Goal: Task Accomplishment & Management: Complete application form

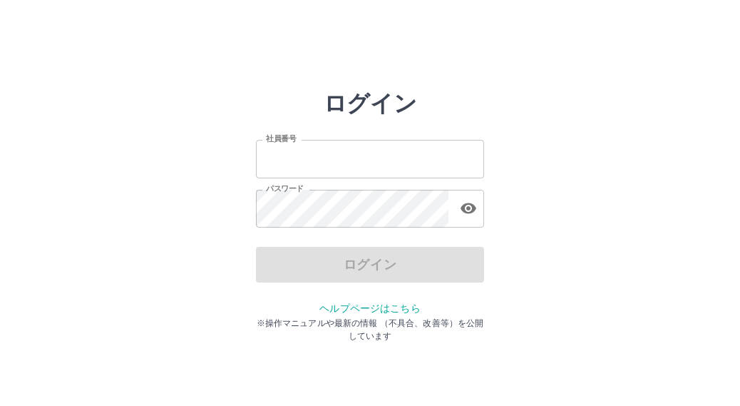
type input "*******"
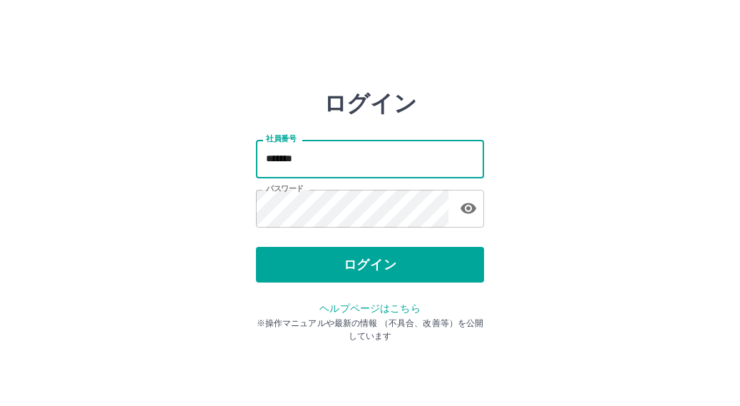
click at [322, 163] on input "*******" at bounding box center [370, 159] width 228 height 38
click at [610, 165] on div "ログイン 社員番号 ******* 社員番号 パスワード パスワード ログイン ヘルプページはこちら ※操作マニュアルや最新の情報 （不具合、改善等）を公開し…" at bounding box center [370, 204] width 740 height 228
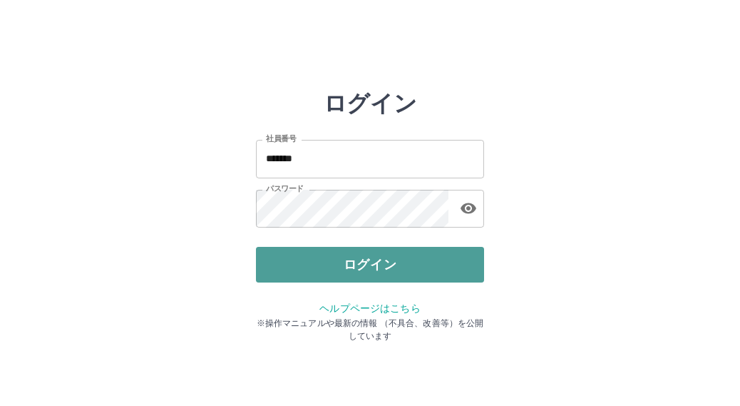
click at [424, 262] on button "ログイン" at bounding box center [370, 265] width 228 height 36
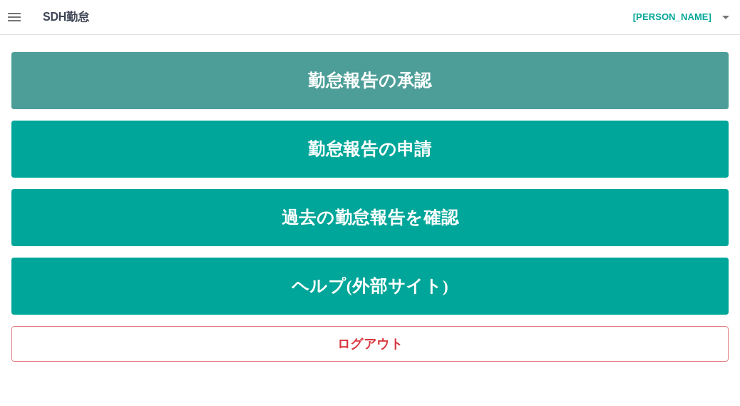
click at [443, 91] on link "勤怠報告の承認" at bounding box center [369, 80] width 717 height 57
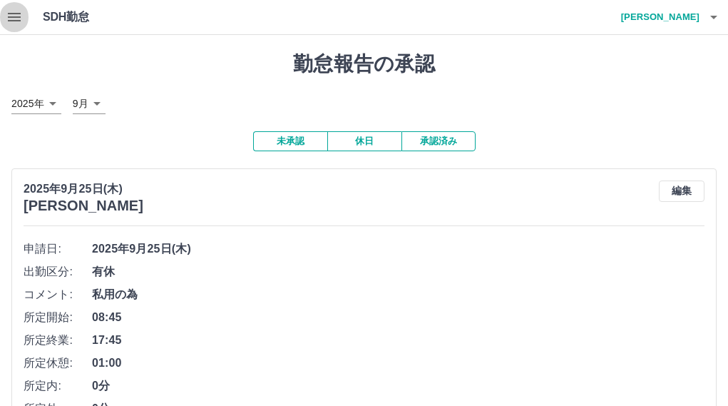
click at [21, 19] on icon "button" at bounding box center [14, 17] width 17 height 17
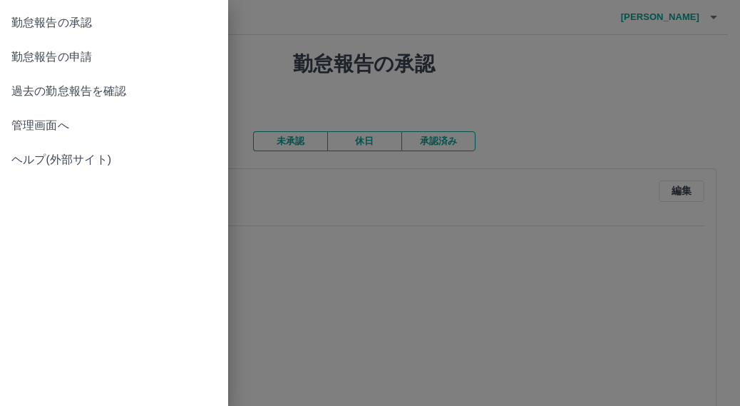
click at [25, 53] on span "勤怠報告の申請" at bounding box center [113, 56] width 205 height 17
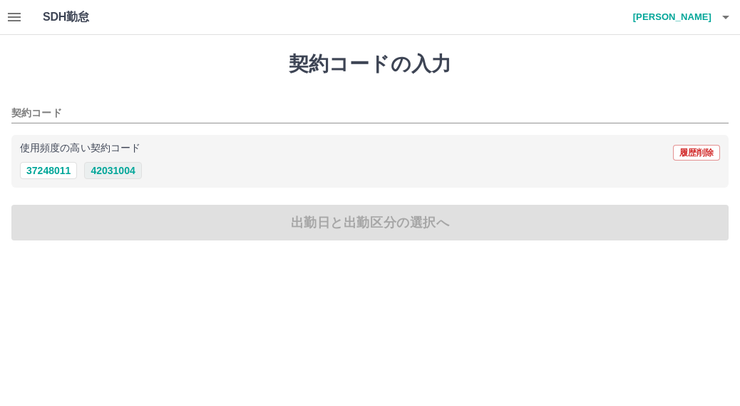
click at [121, 175] on button "42031004" at bounding box center [112, 170] width 57 height 17
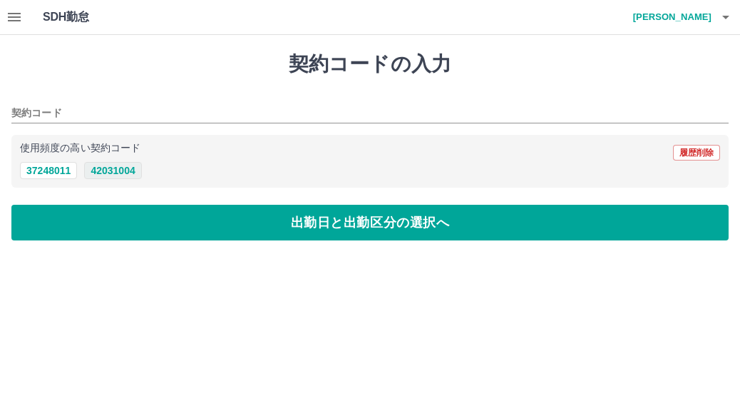
type input "********"
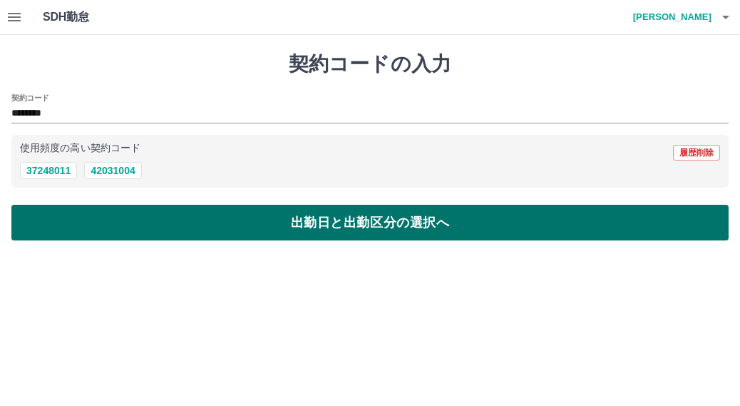
click at [155, 232] on button "出勤日と出勤区分の選択へ" at bounding box center [369, 223] width 717 height 36
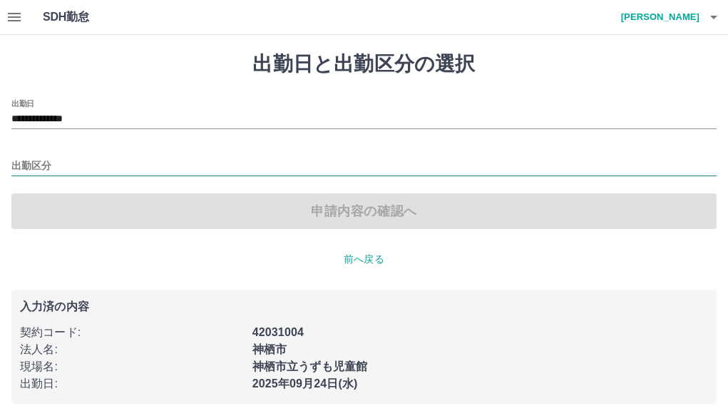
click at [96, 170] on input "出勤区分" at bounding box center [363, 167] width 705 height 18
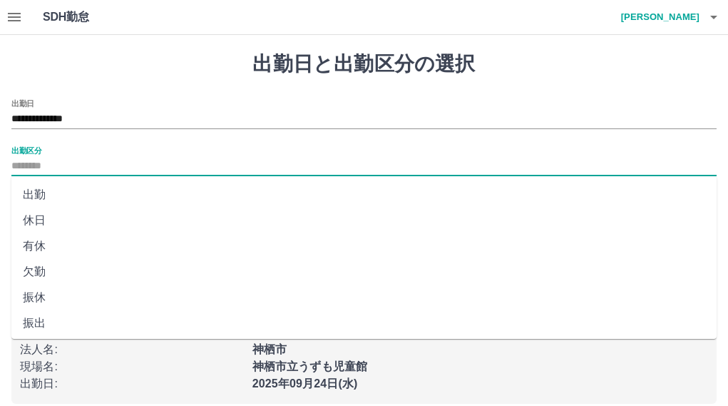
click at [79, 194] on li "出勤" at bounding box center [363, 195] width 705 height 26
type input "**"
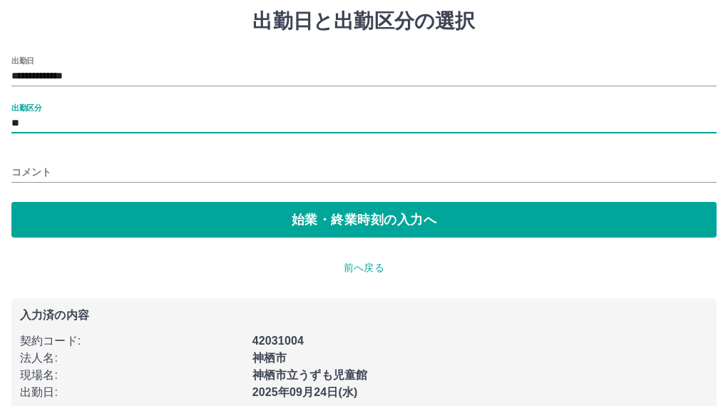
scroll to position [66, 0]
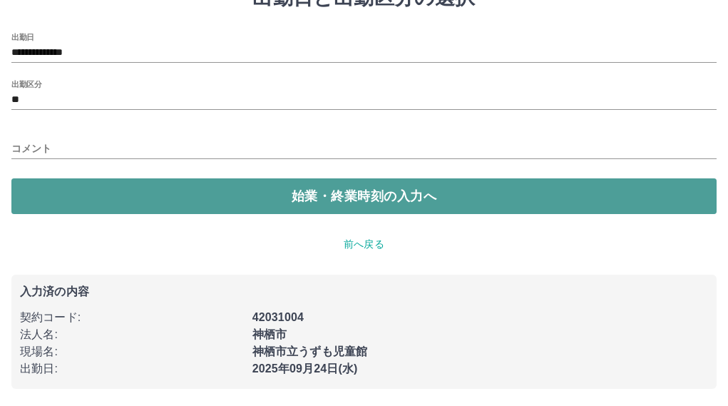
click at [138, 195] on button "始業・終業時刻の入力へ" at bounding box center [363, 196] width 705 height 36
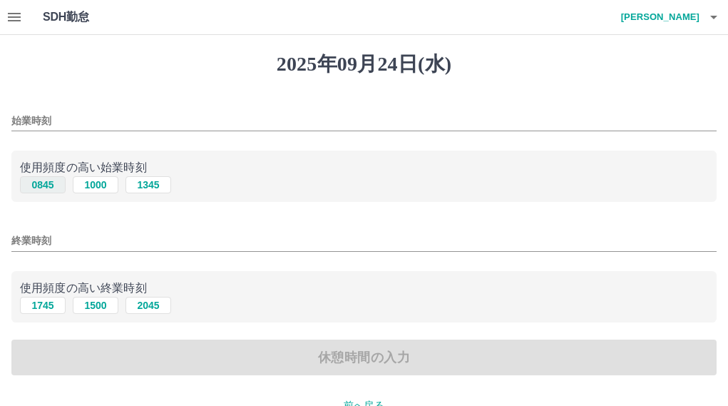
click at [38, 184] on button "0845" at bounding box center [43, 184] width 46 height 17
type input "****"
click at [45, 307] on button "1745" at bounding box center [43, 305] width 46 height 17
type input "****"
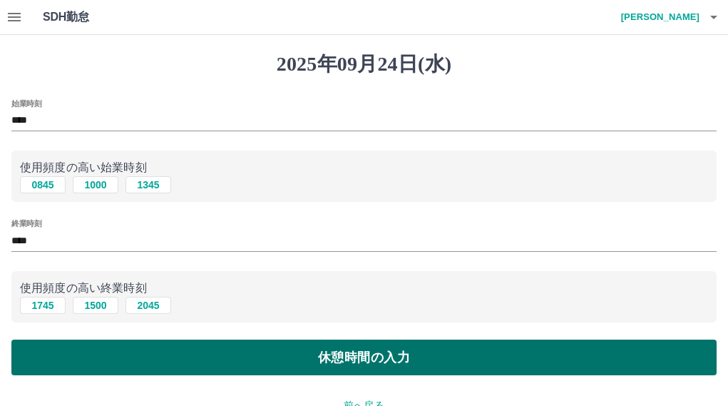
click at [89, 357] on button "休憩時間の入力" at bounding box center [363, 357] width 705 height 36
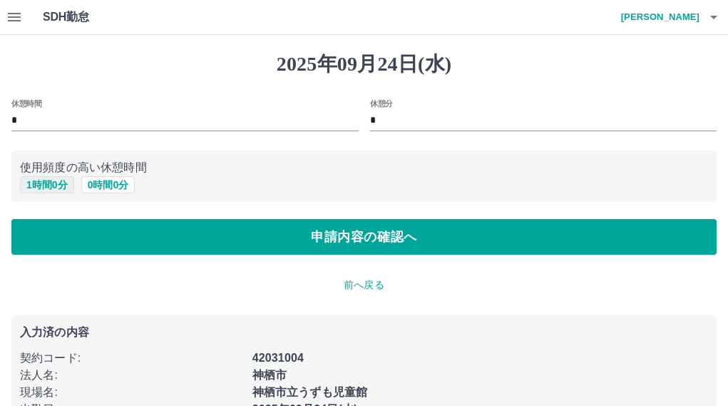
click at [60, 184] on button "1 時間 0 分" at bounding box center [47, 184] width 54 height 17
type input "*"
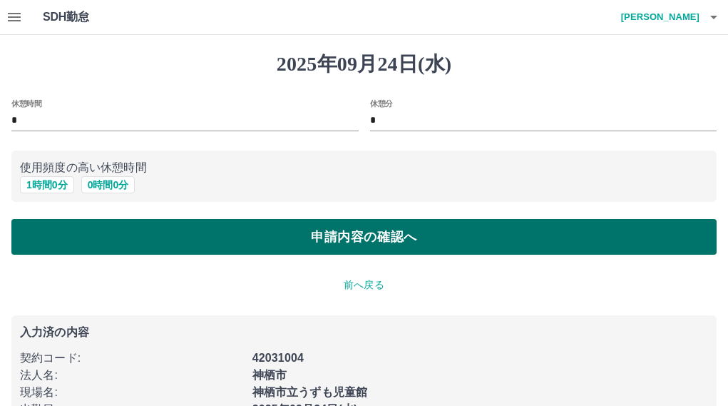
click at [66, 237] on button "申請内容の確認へ" at bounding box center [363, 237] width 705 height 36
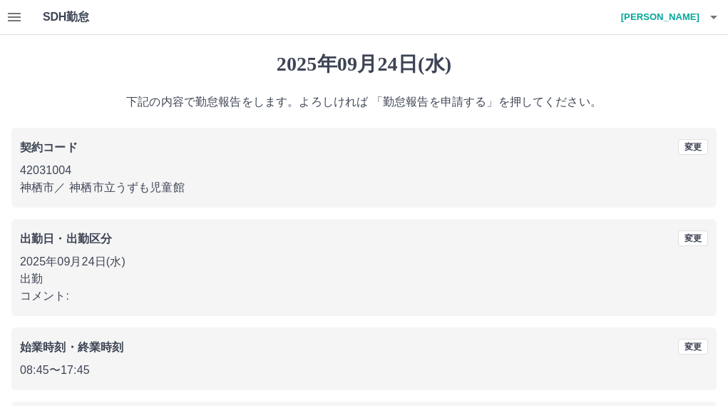
scroll to position [128, 0]
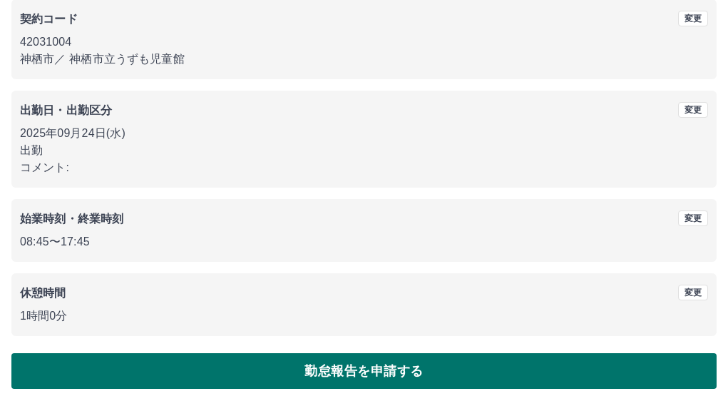
click at [521, 367] on button "勤怠報告を申請する" at bounding box center [363, 371] width 705 height 36
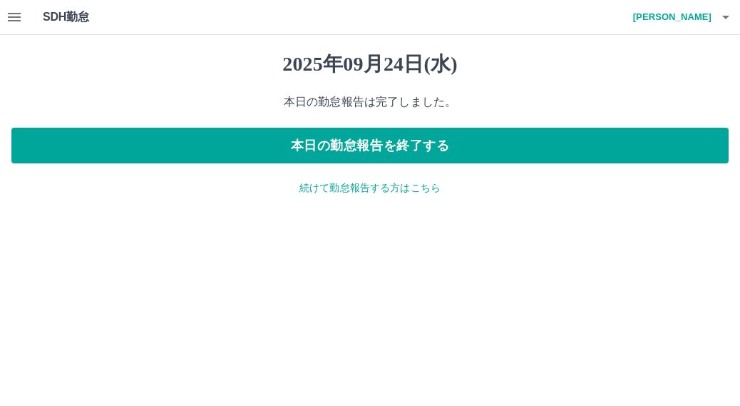
click at [14, 19] on icon "button" at bounding box center [14, 17] width 17 height 17
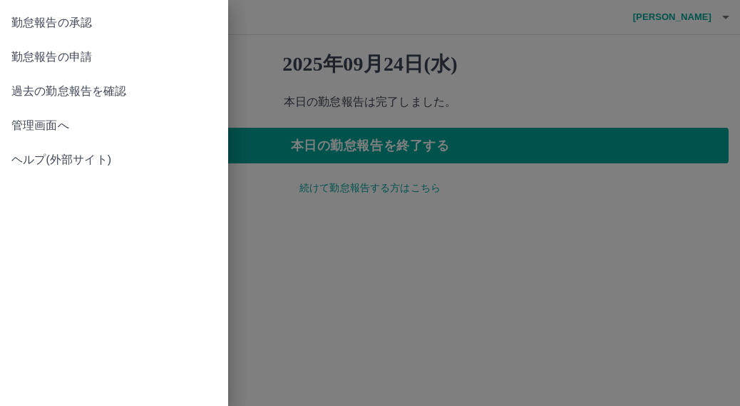
click at [14, 24] on span "勤怠報告の承認" at bounding box center [113, 22] width 205 height 17
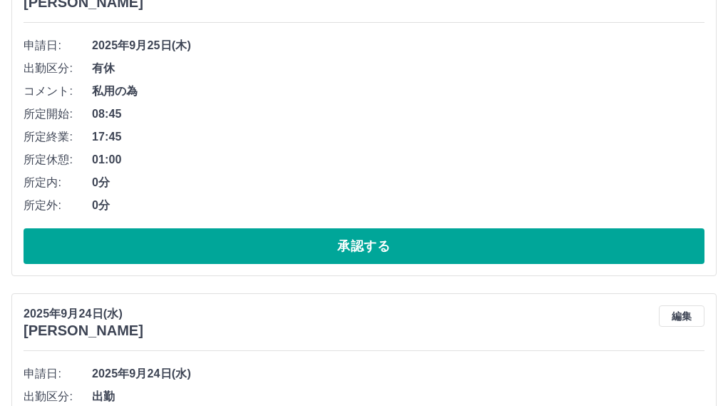
scroll to position [152, 0]
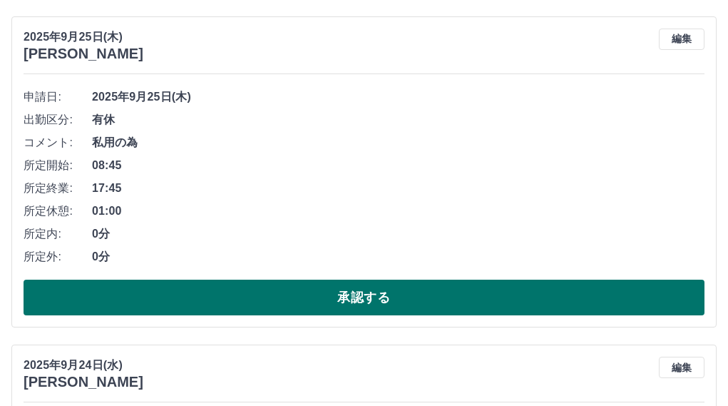
click at [606, 297] on button "承認する" at bounding box center [364, 298] width 681 height 36
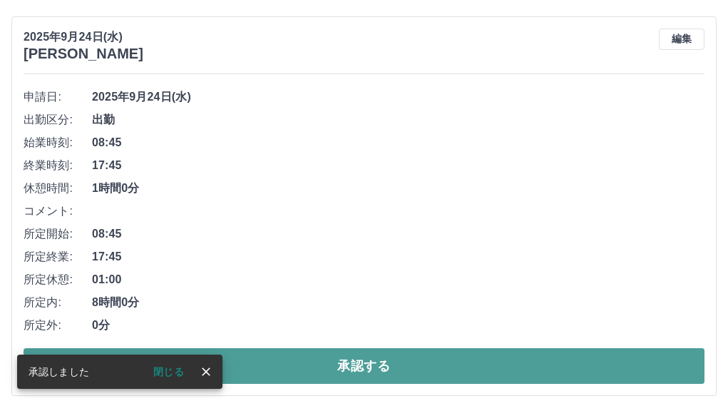
click at [591, 360] on button "承認する" at bounding box center [364, 366] width 681 height 36
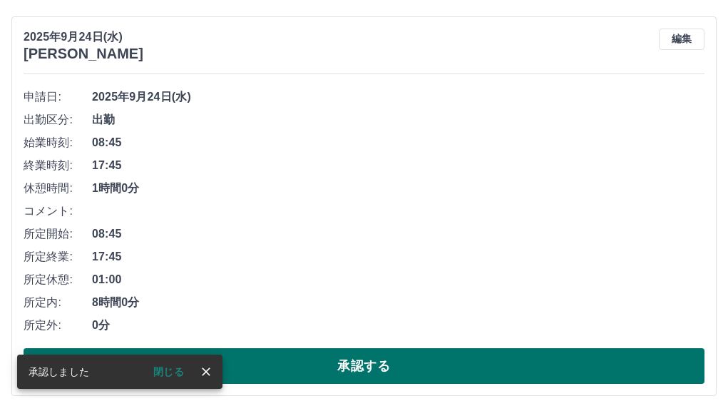
click at [597, 366] on button "承認する" at bounding box center [364, 366] width 681 height 36
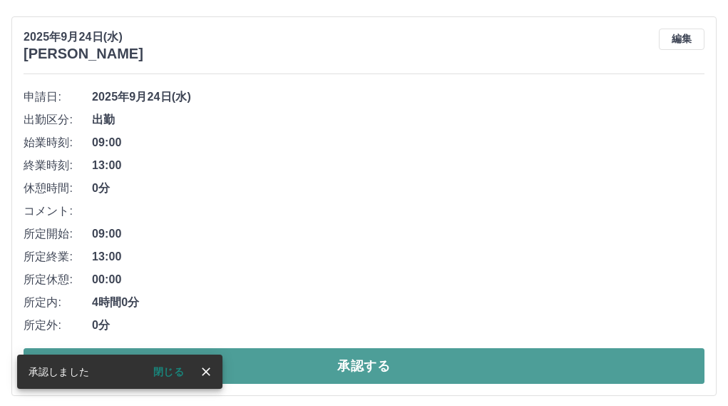
click at [578, 376] on button "承認する" at bounding box center [364, 366] width 681 height 36
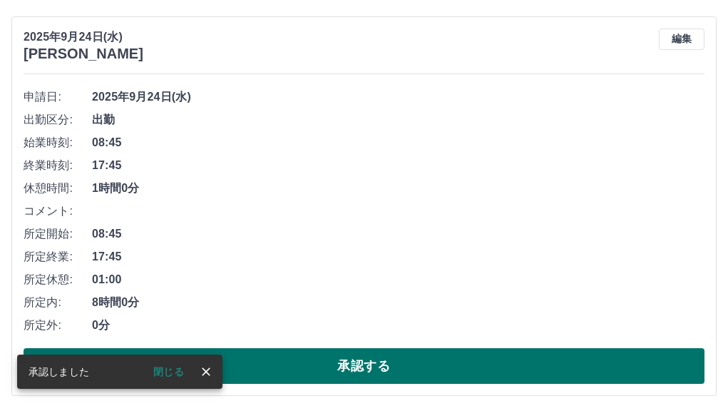
click at [570, 372] on button "承認する" at bounding box center [364, 366] width 681 height 36
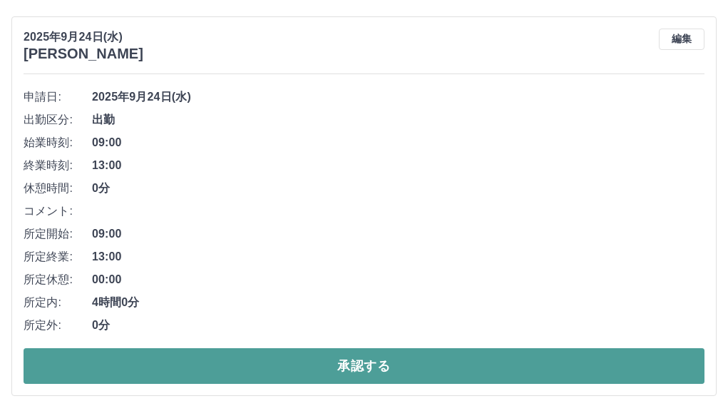
click at [586, 367] on button "承認する" at bounding box center [364, 366] width 681 height 36
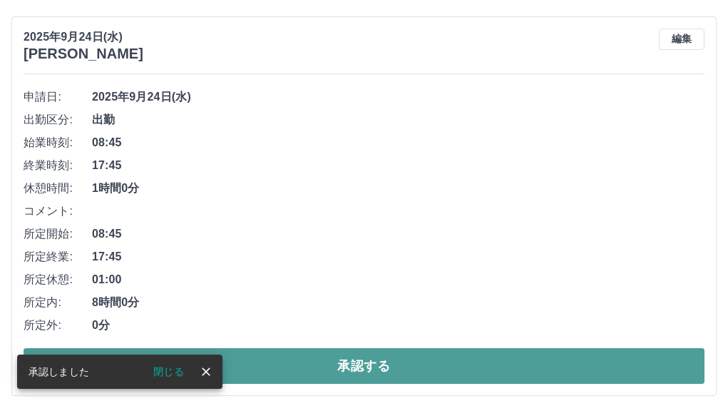
click at [571, 372] on button "承認する" at bounding box center [364, 366] width 681 height 36
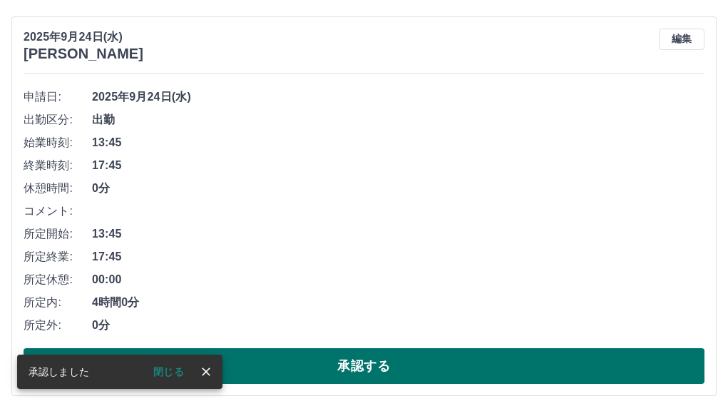
click at [568, 372] on button "承認する" at bounding box center [364, 366] width 681 height 36
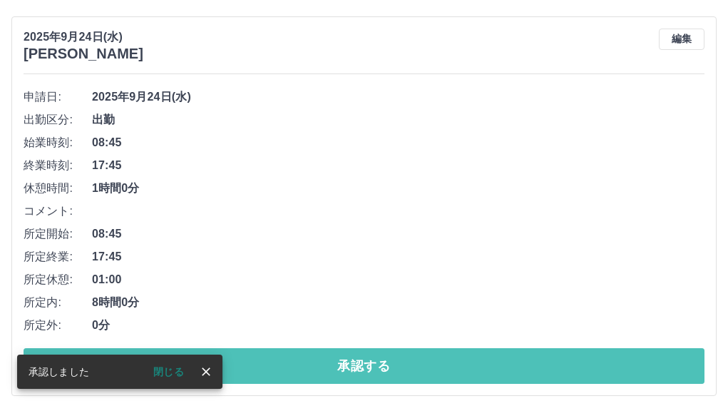
click at [568, 371] on button "承認する" at bounding box center [364, 366] width 681 height 36
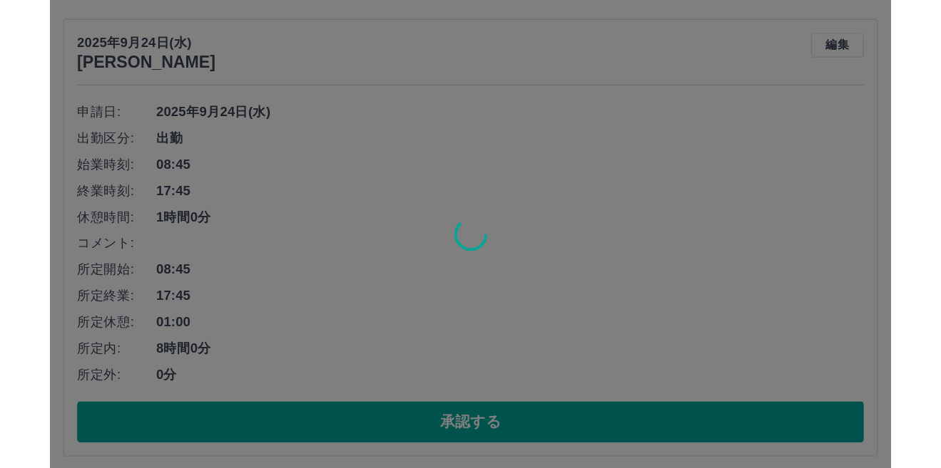
scroll to position [0, 0]
